Goal: Task Accomplishment & Management: Manage account settings

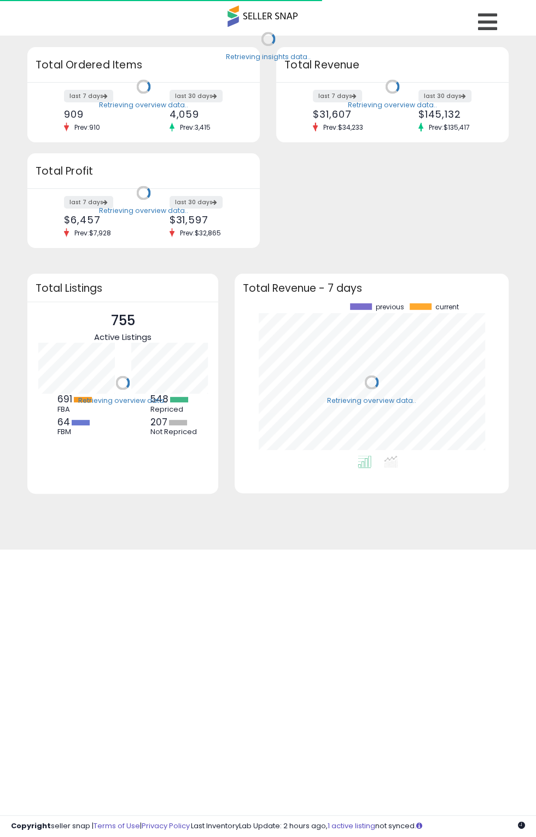
scroll to position [152, 252]
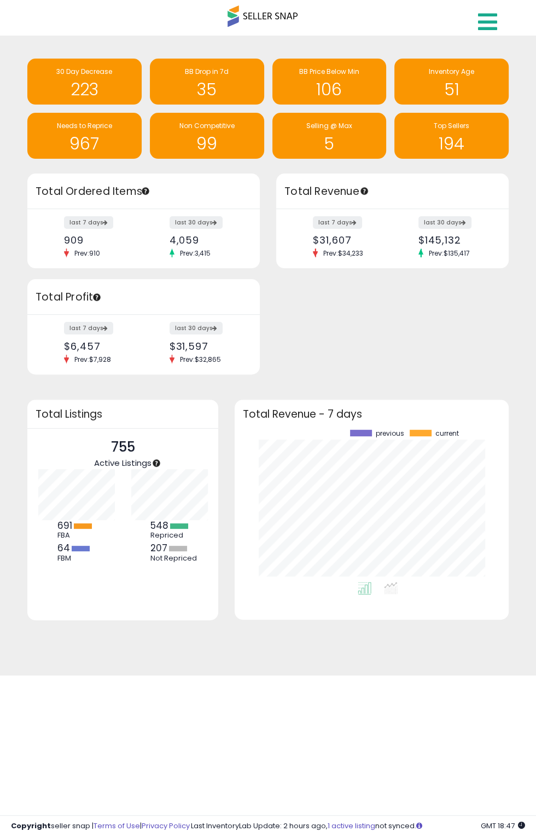
click at [491, 22] on icon at bounding box center [487, 22] width 19 height 22
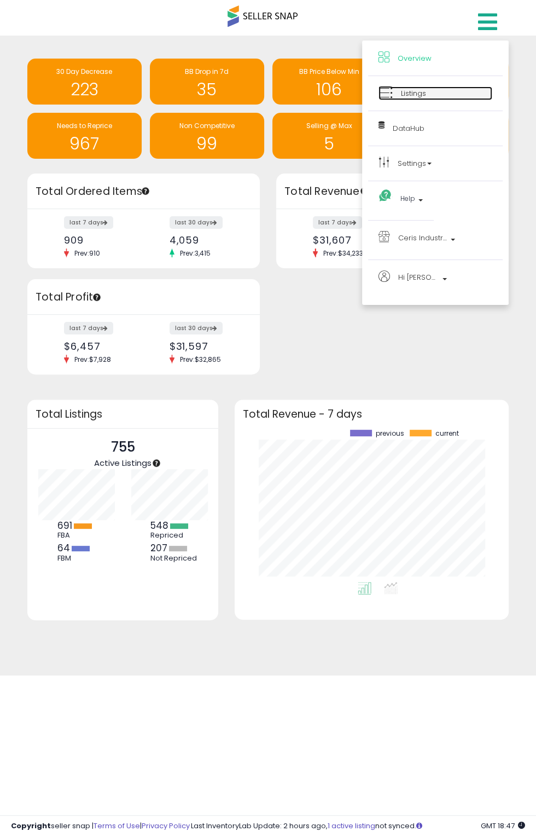
click at [437, 96] on link "Listings" at bounding box center [436, 93] width 114 height 14
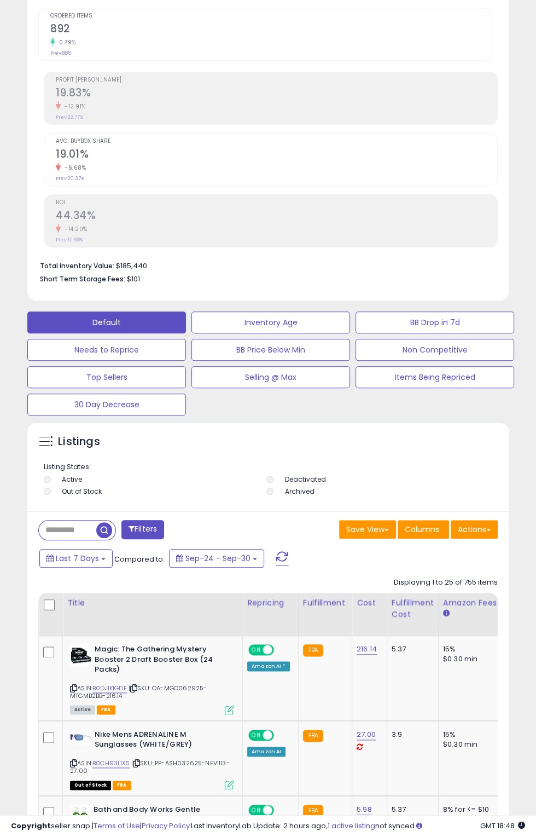
scroll to position [412, 0]
click at [104, 530] on span "button" at bounding box center [104, 530] width 16 height 16
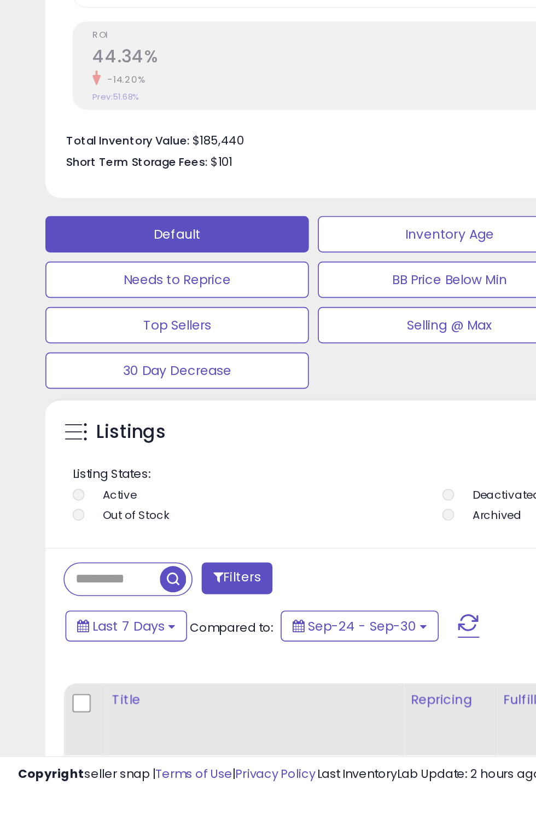
click at [60, 708] on input "text" at bounding box center [67, 708] width 57 height 19
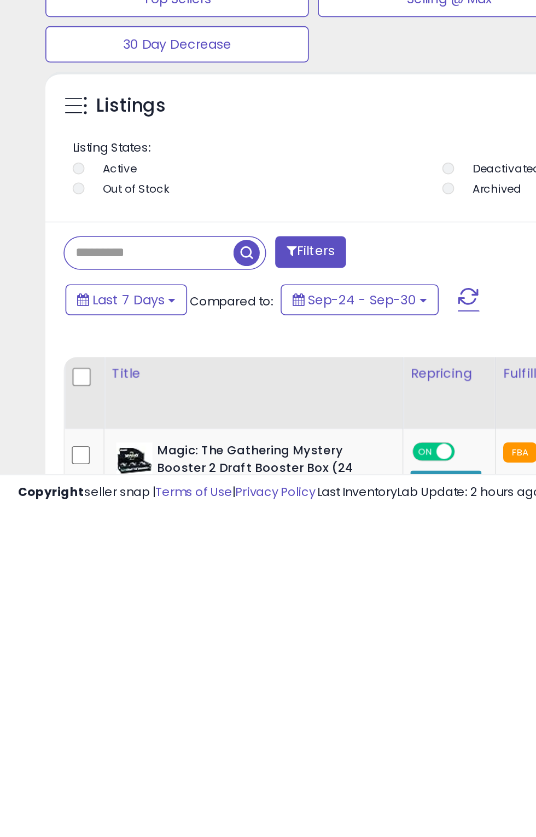
scroll to position [213, 476]
type input "********"
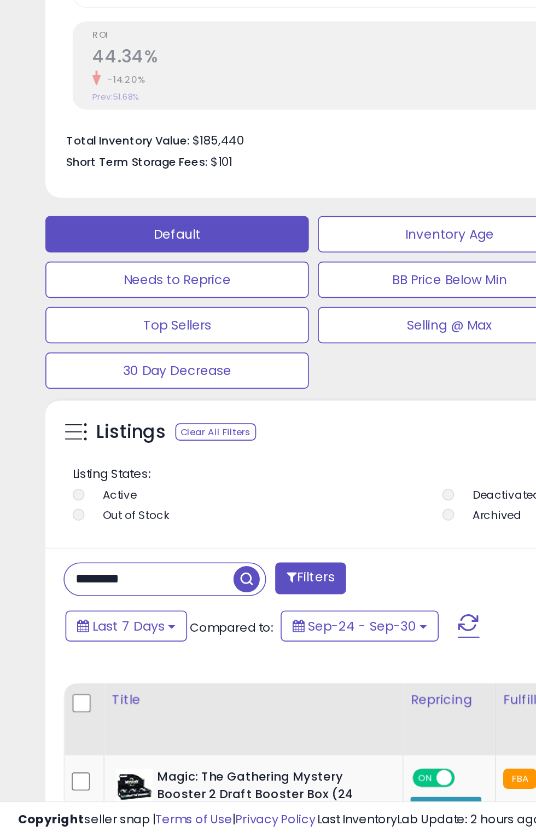
click at [153, 687] on span "button" at bounding box center [149, 681] width 16 height 16
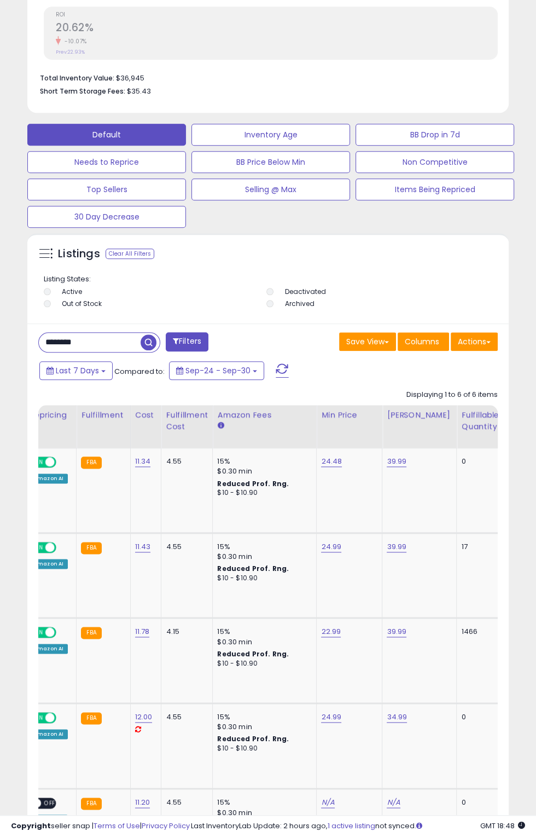
scroll to position [0, 0]
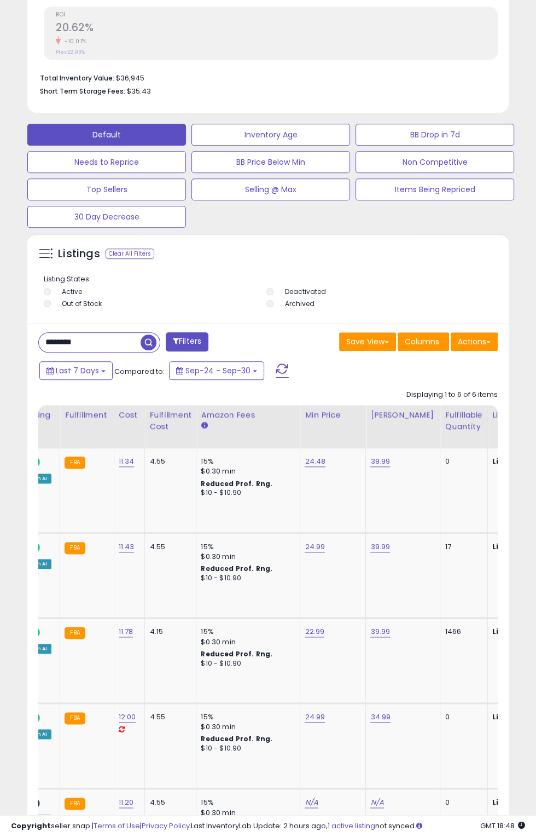
click at [311, 627] on td "22.99" at bounding box center [334, 660] width 66 height 85
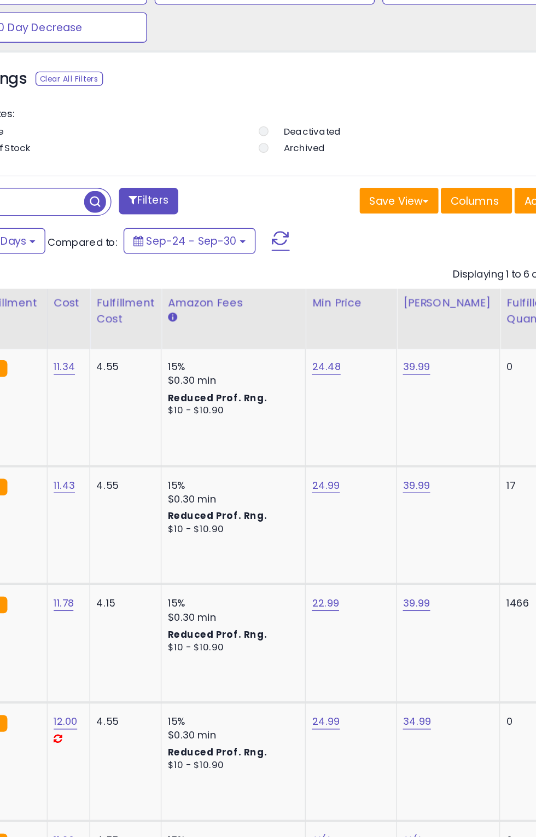
scroll to position [0, 235]
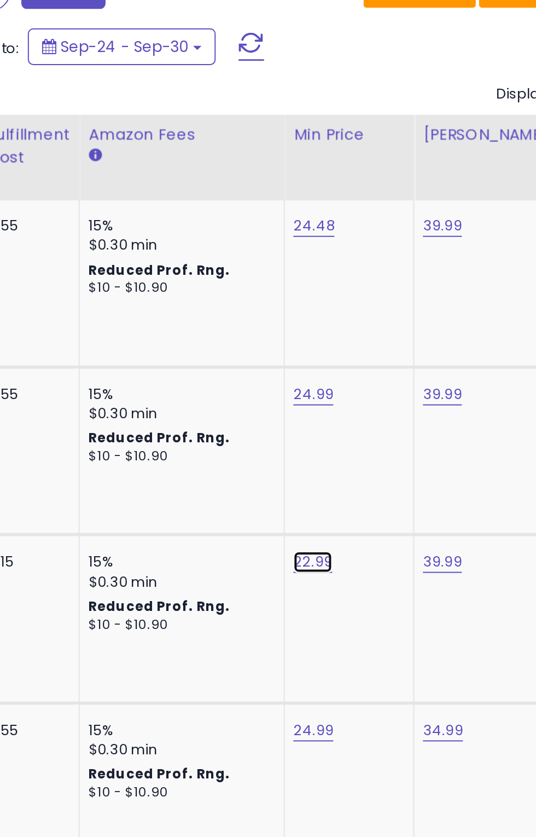
click at [309, 631] on link "22.99" at bounding box center [314, 631] width 20 height 11
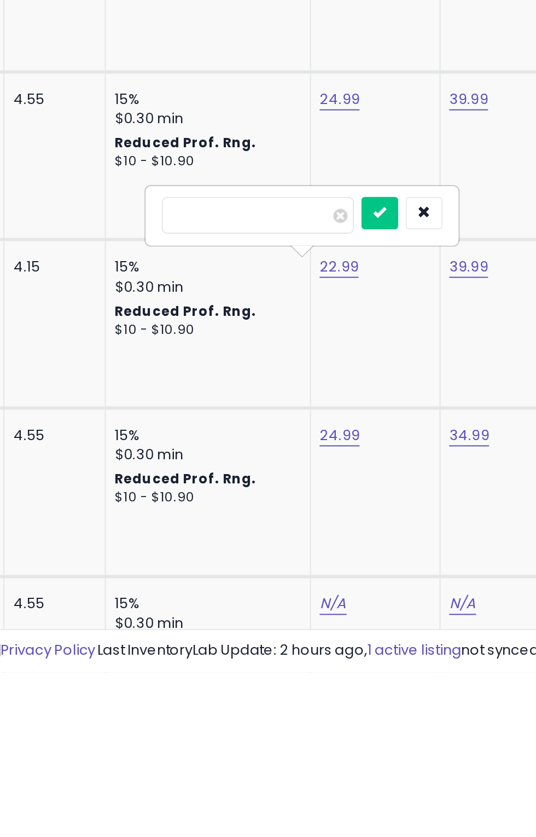
scroll to position [599, 0]
type input "*****"
click at [338, 604] on icon "submit" at bounding box center [334, 603] width 7 height 7
